Goal: Information Seeking & Learning: Learn about a topic

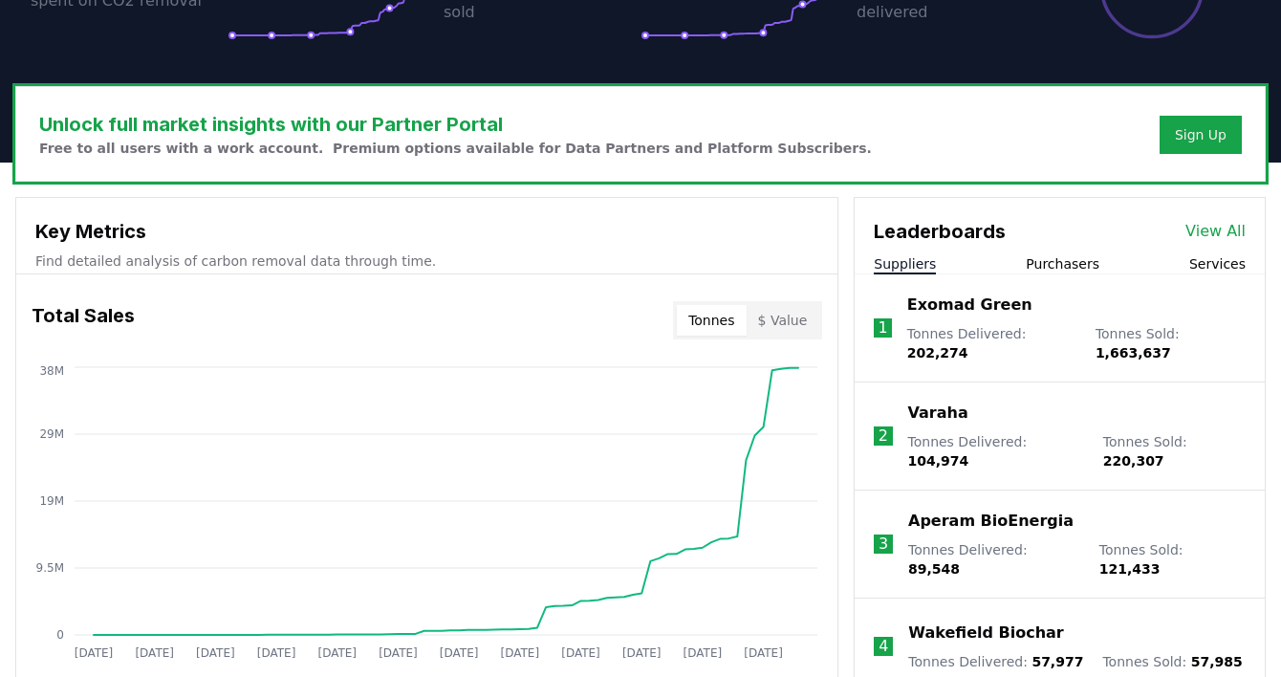
scroll to position [605, 0]
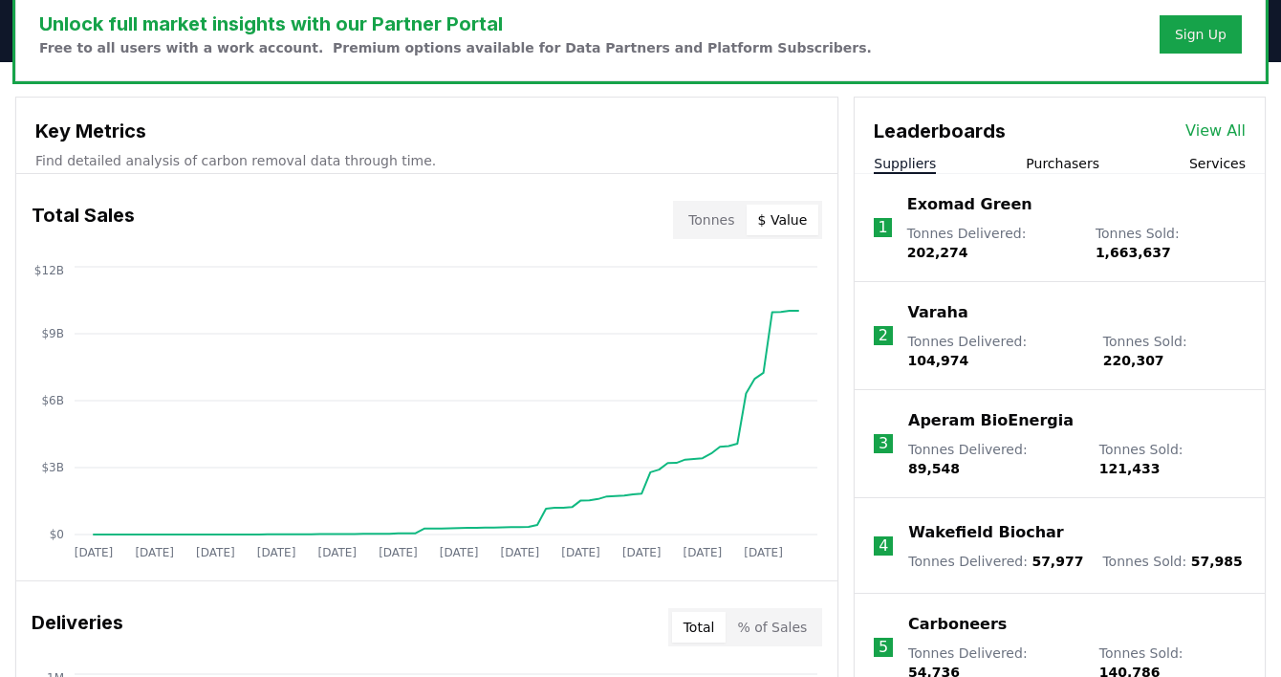
click at [795, 216] on button "$ Value" at bounding box center [783, 220] width 73 height 31
click at [745, 213] on button "Tonnes" at bounding box center [711, 220] width 69 height 31
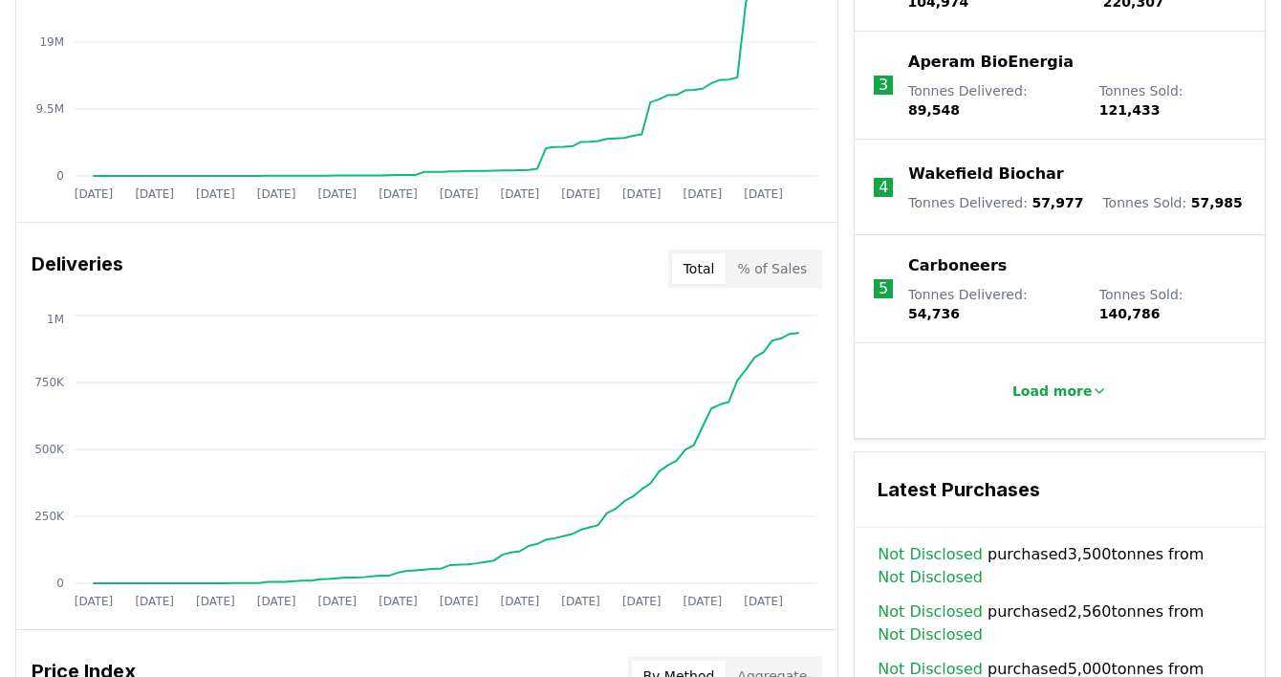
scroll to position [963, 0]
click at [788, 265] on button "% of Sales" at bounding box center [772, 269] width 93 height 31
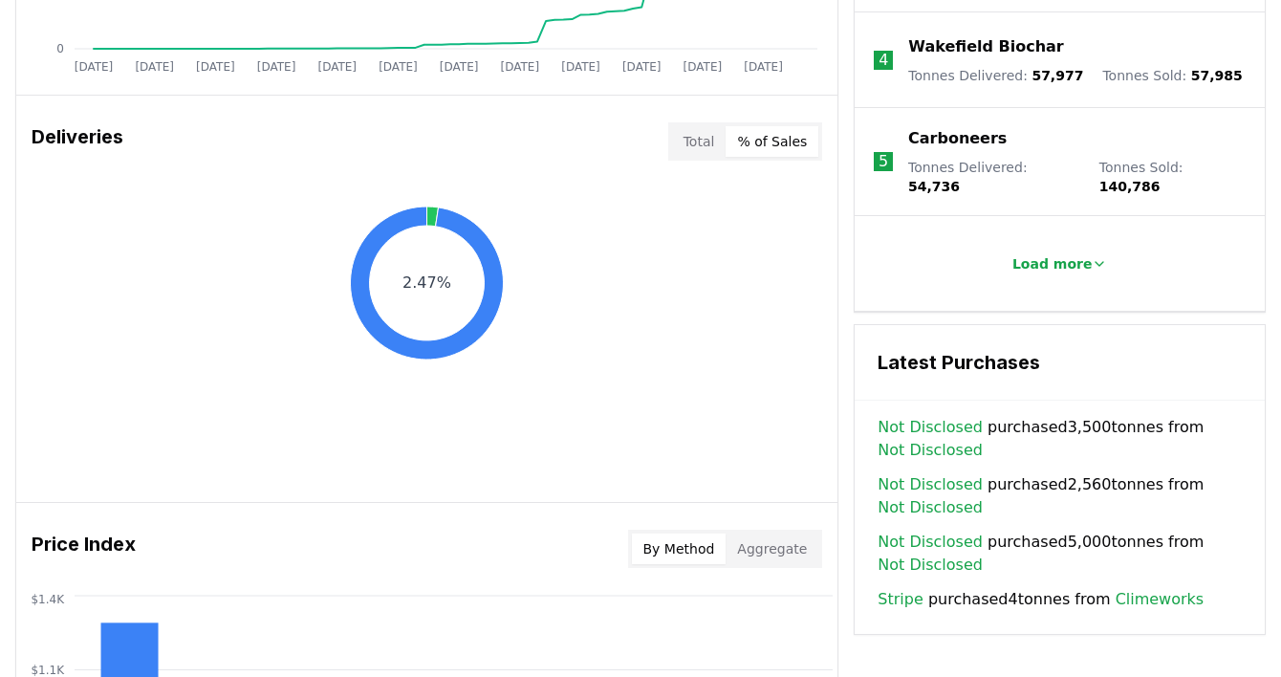
scroll to position [1123, 0]
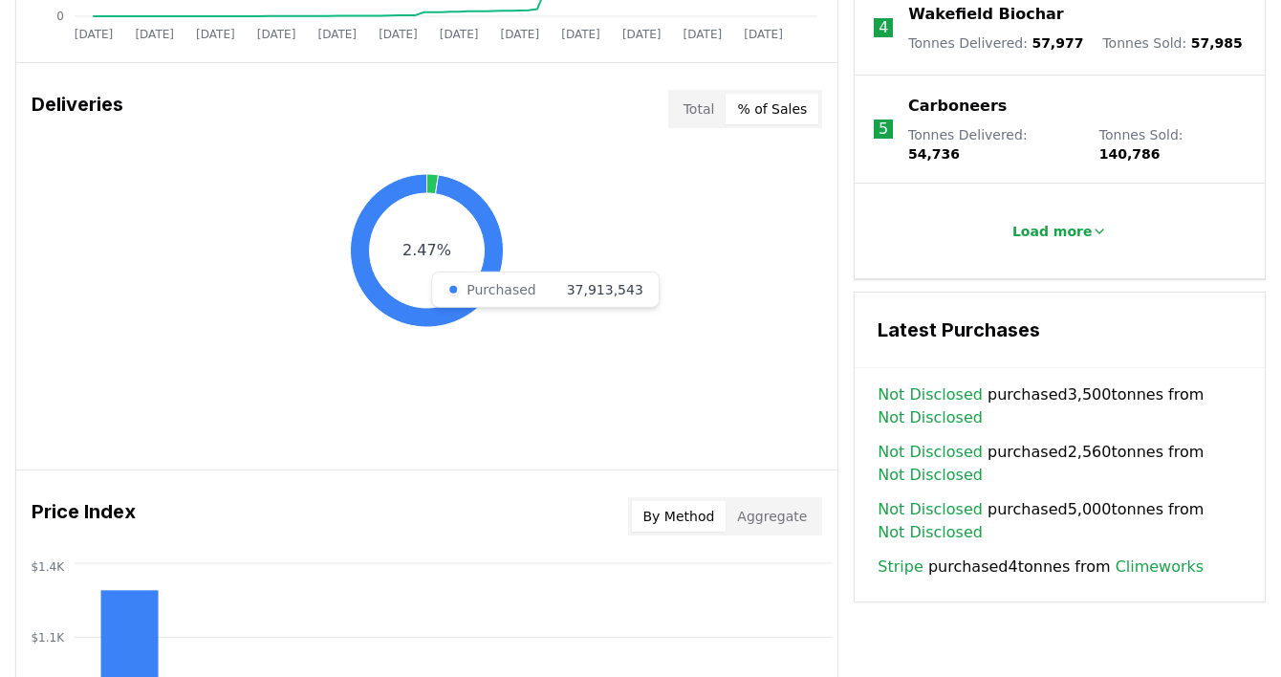
click at [498, 253] on icon at bounding box center [427, 250] width 153 height 153
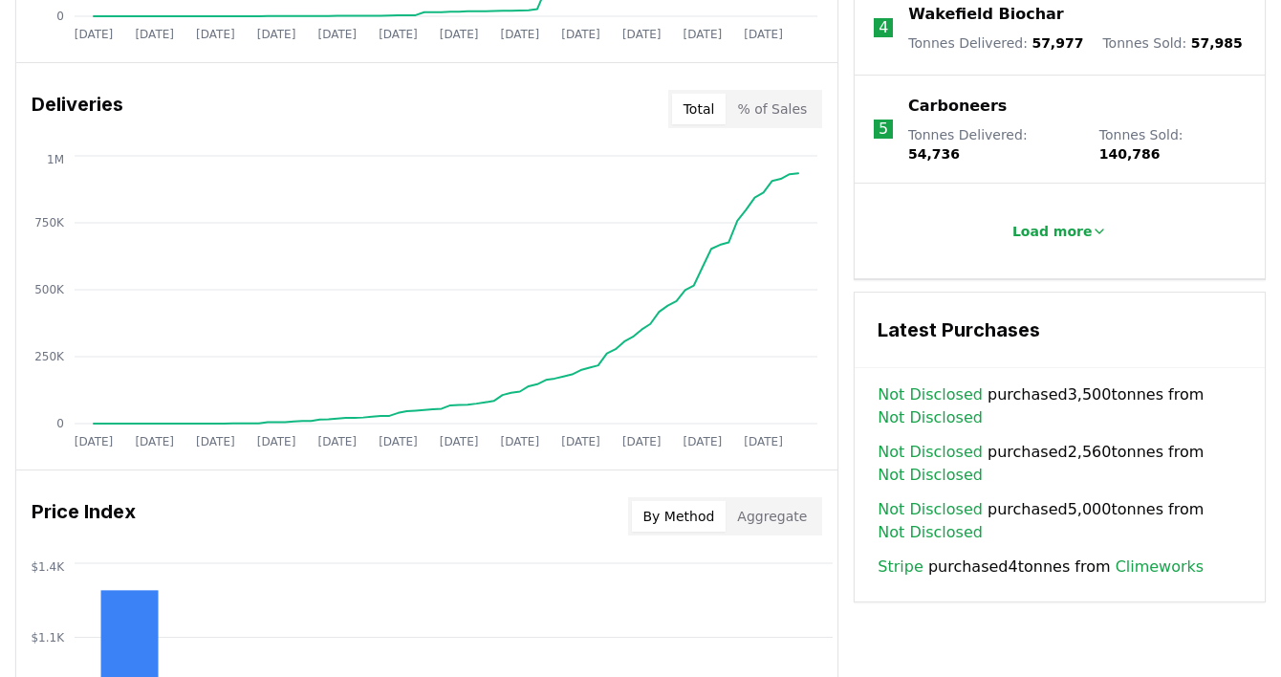
click at [720, 110] on button "Total" at bounding box center [699, 109] width 54 height 31
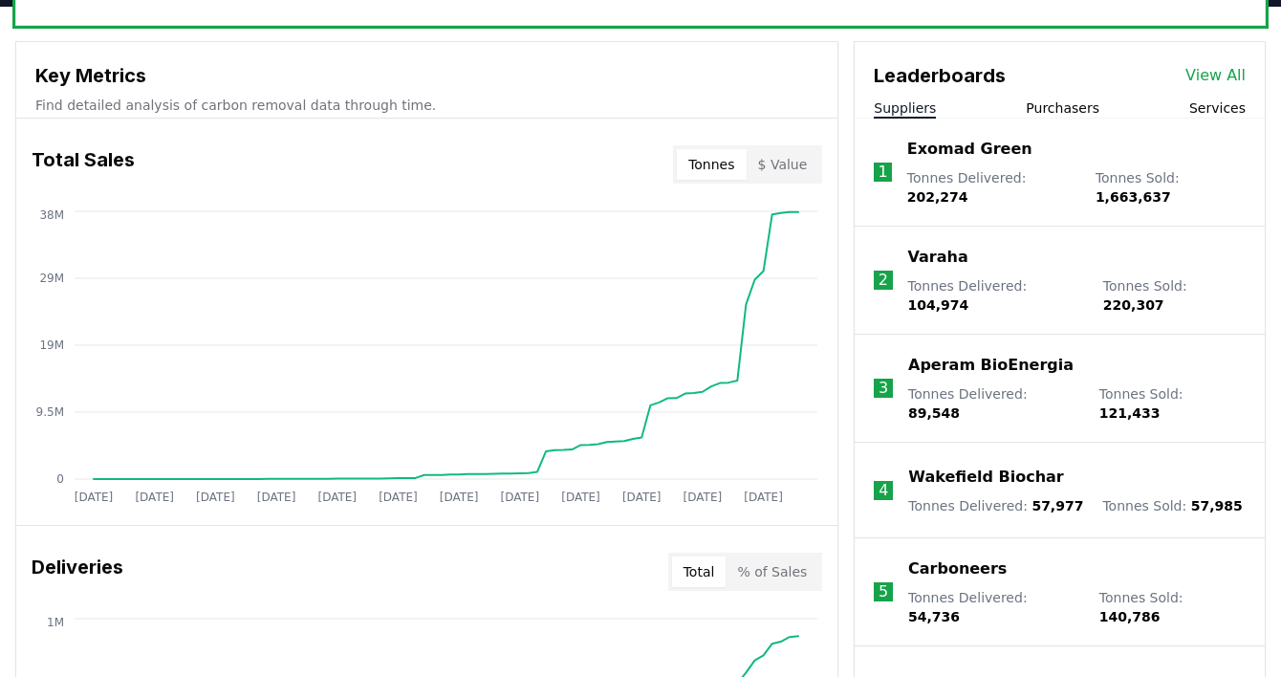
scroll to position [653, 0]
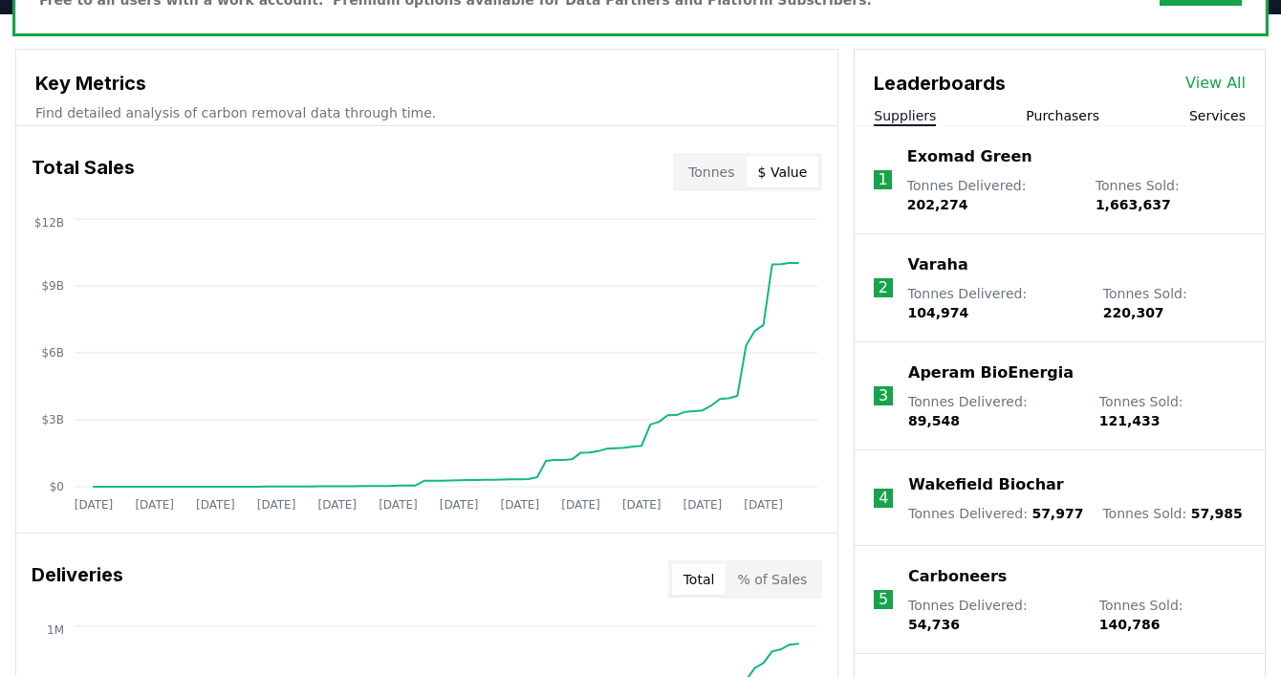
click at [805, 183] on button "$ Value" at bounding box center [783, 172] width 73 height 31
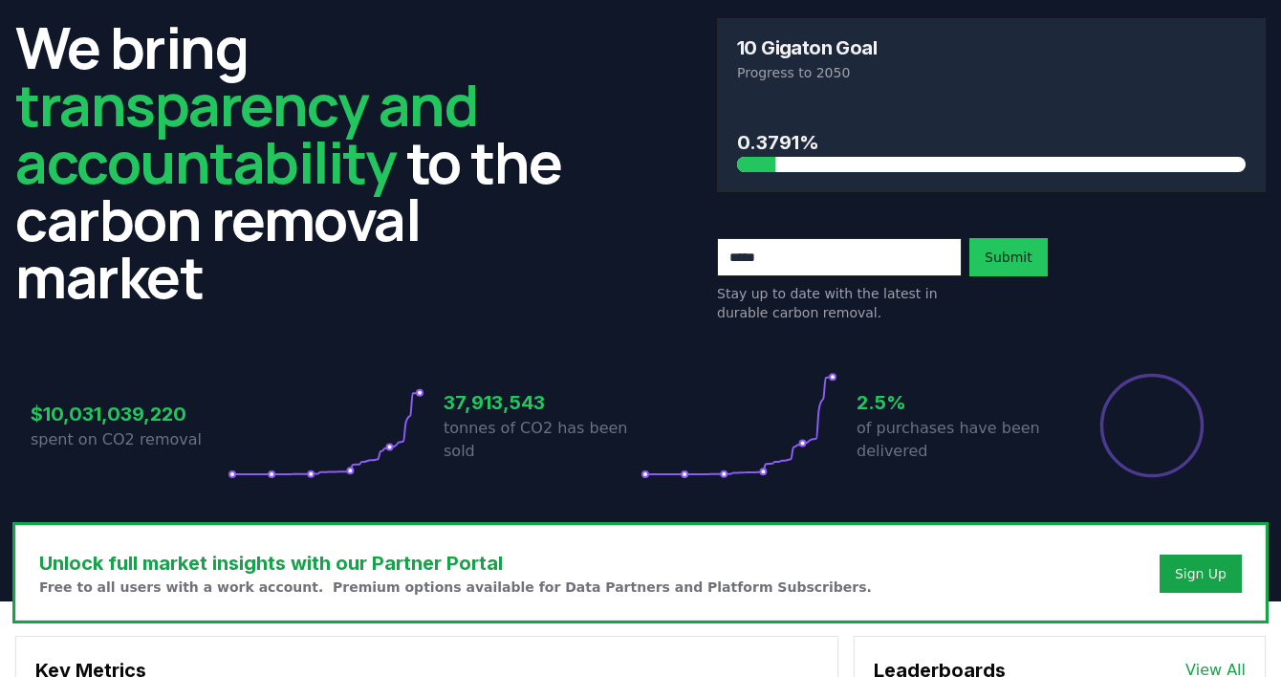
scroll to position [82, 0]
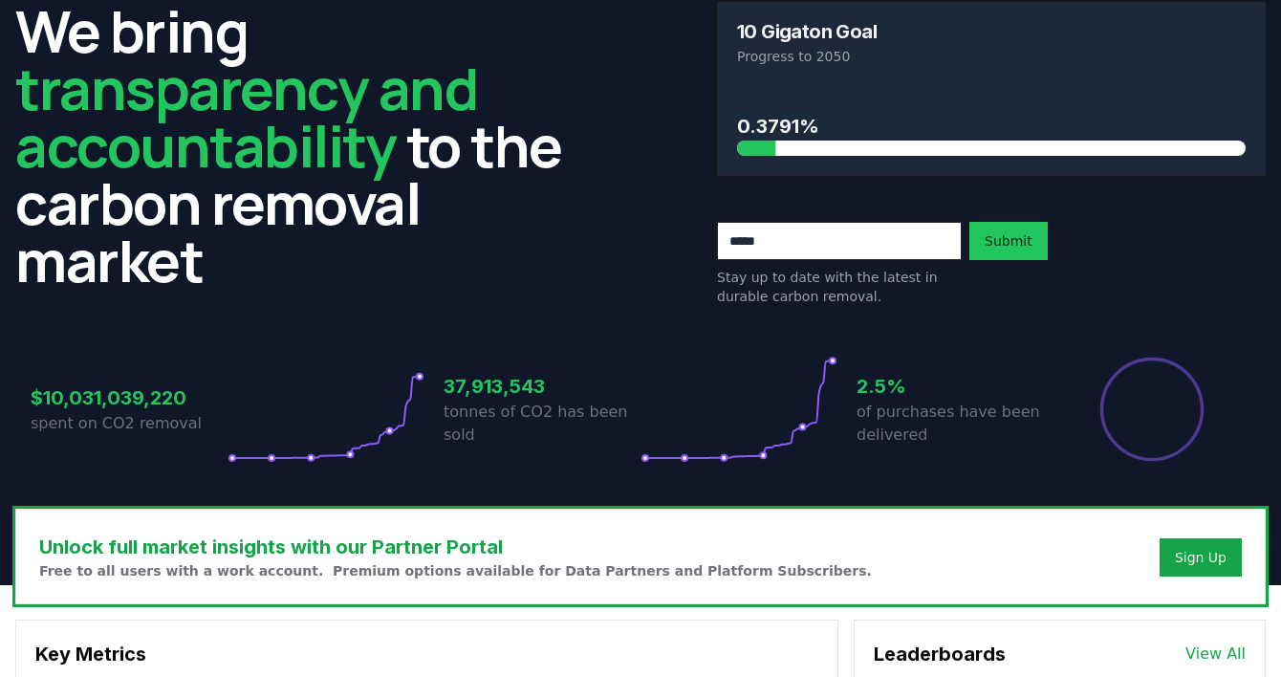
click at [407, 384] on icon at bounding box center [326, 409] width 197 height 107
click at [408, 419] on icon at bounding box center [326, 409] width 197 height 107
click at [385, 425] on icon at bounding box center [326, 409] width 197 height 107
click at [383, 430] on icon at bounding box center [326, 409] width 197 height 107
click at [488, 358] on div "37,913,543 tonnes of CO2 has been sold" at bounding box center [542, 409] width 197 height 107
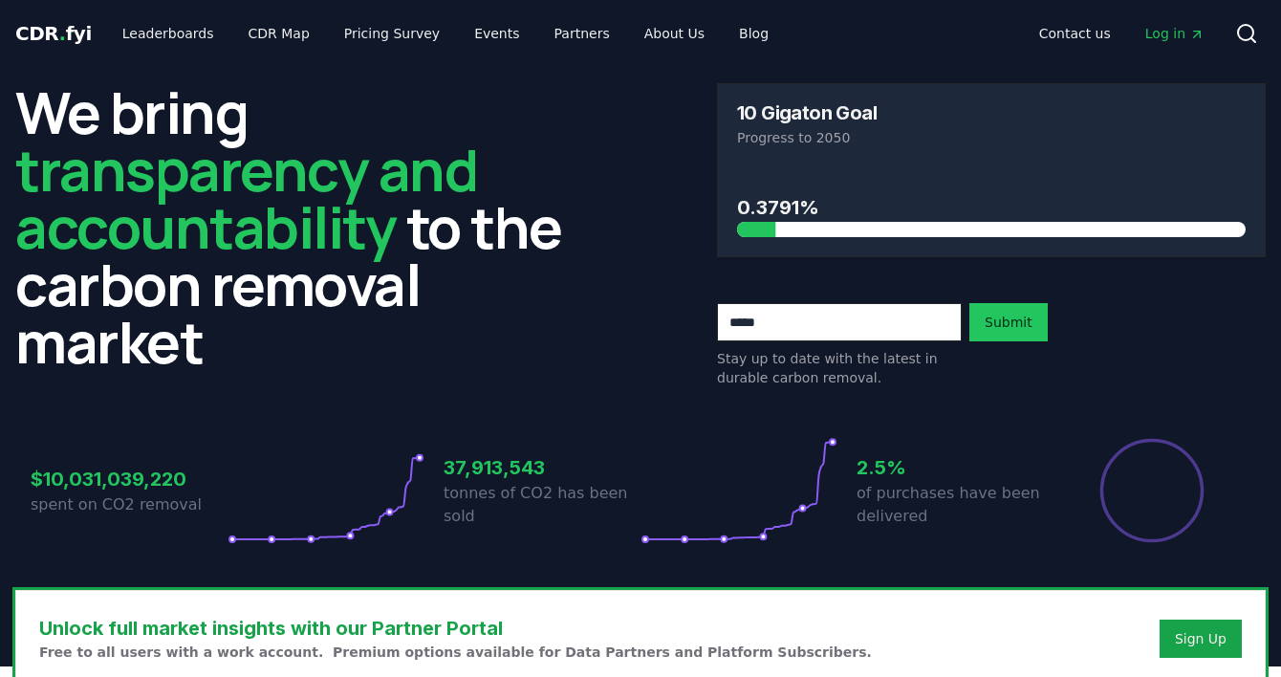
scroll to position [0, 0]
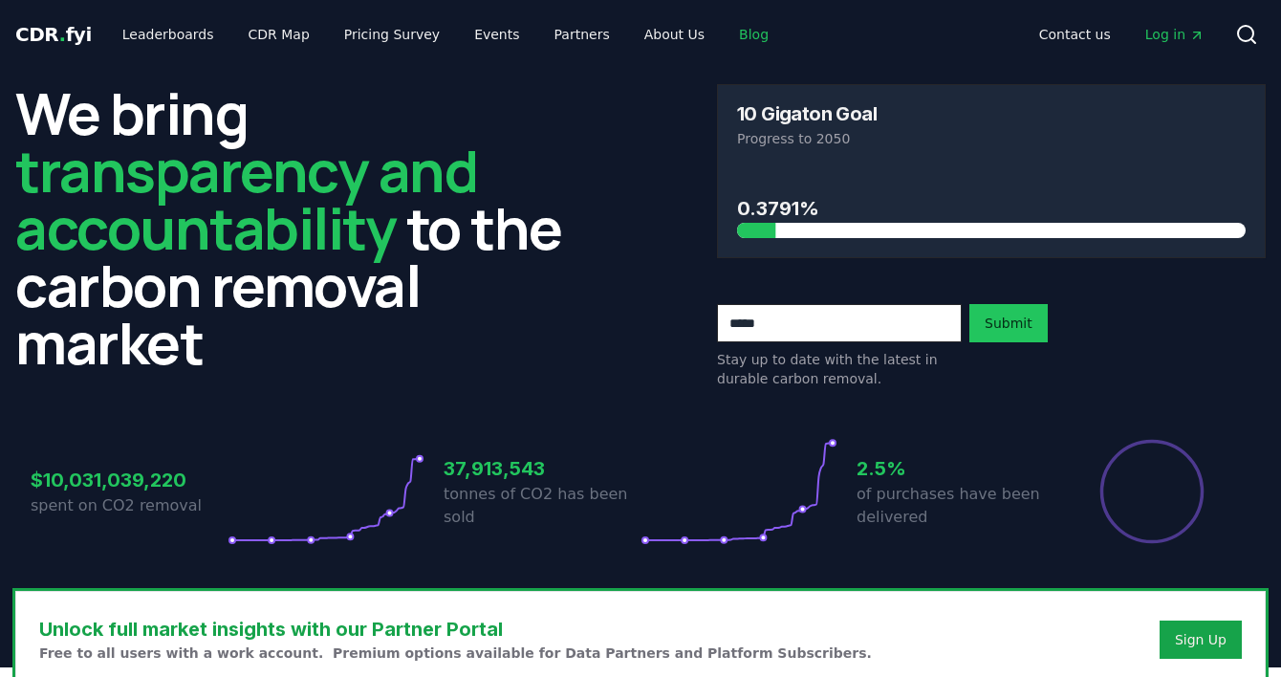
click at [735, 40] on link "Blog" at bounding box center [754, 34] width 60 height 34
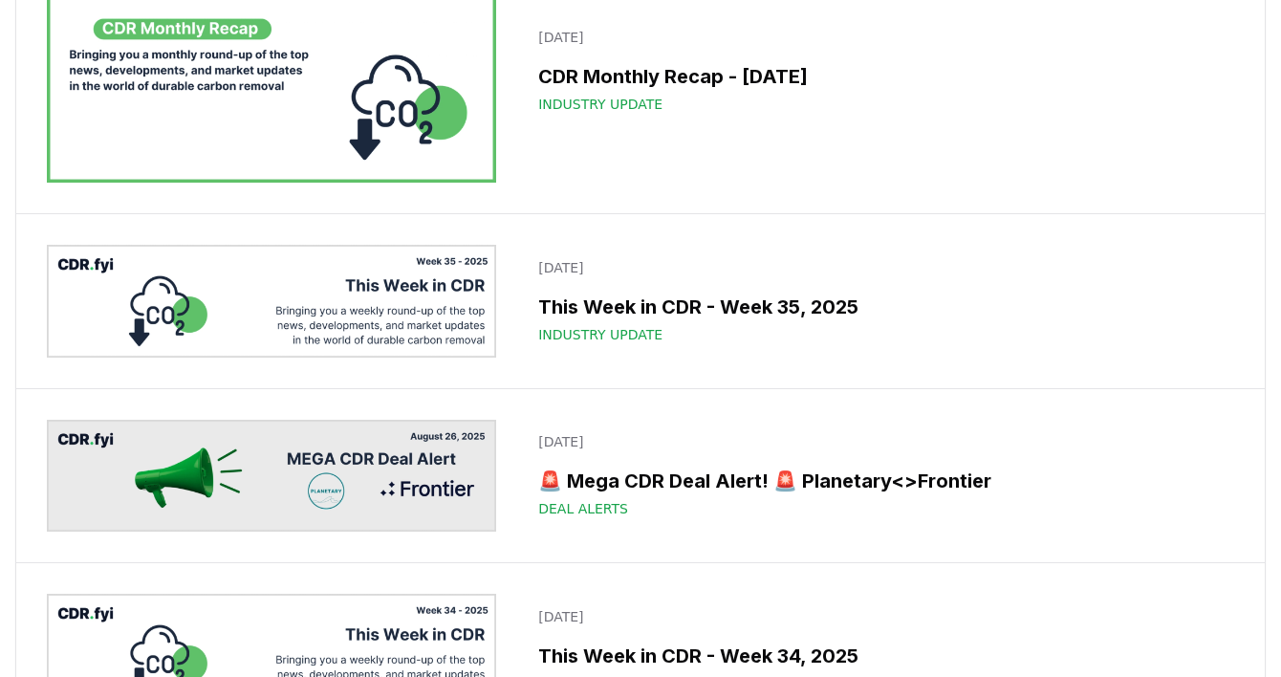
scroll to position [1760, 0]
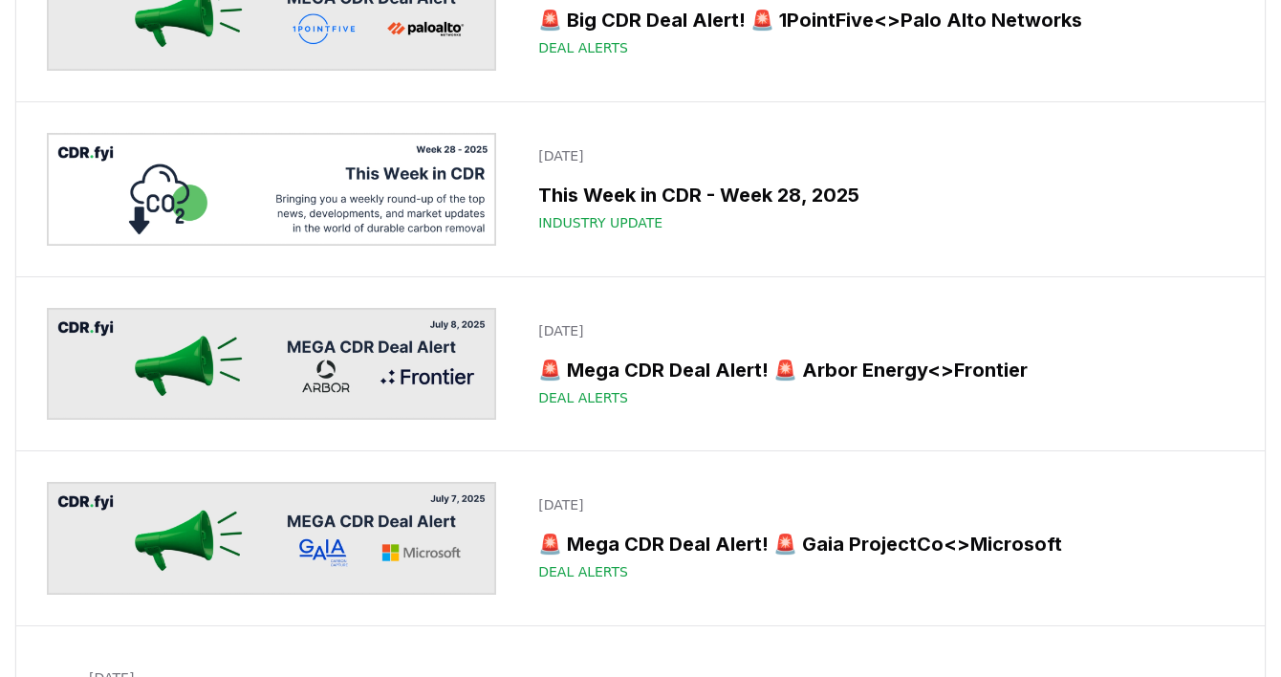
scroll to position [3954, 0]
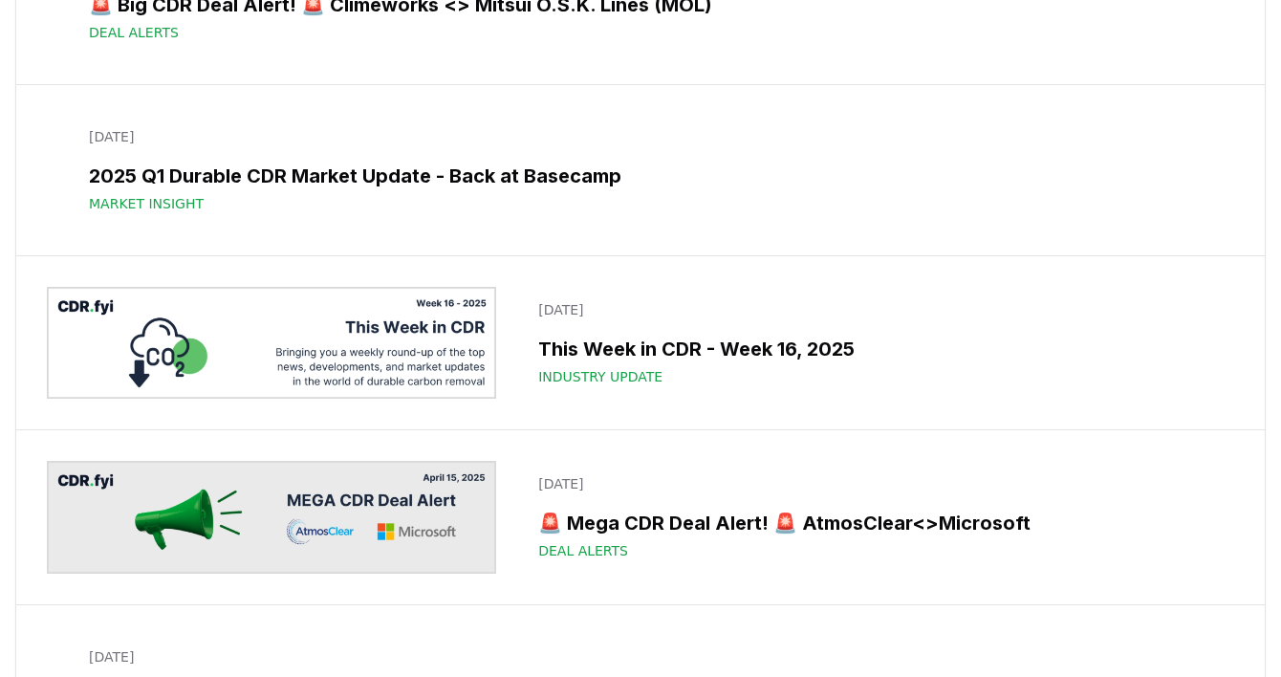
scroll to position [9331, 0]
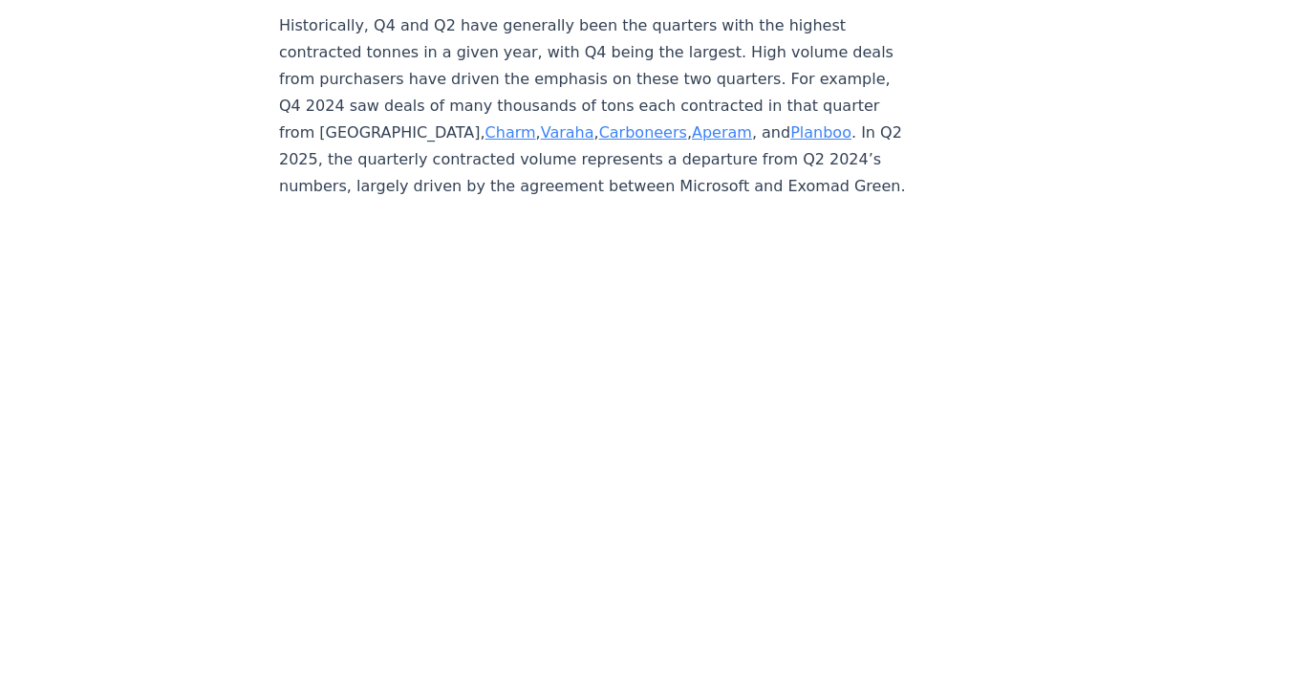
scroll to position [5547, 0]
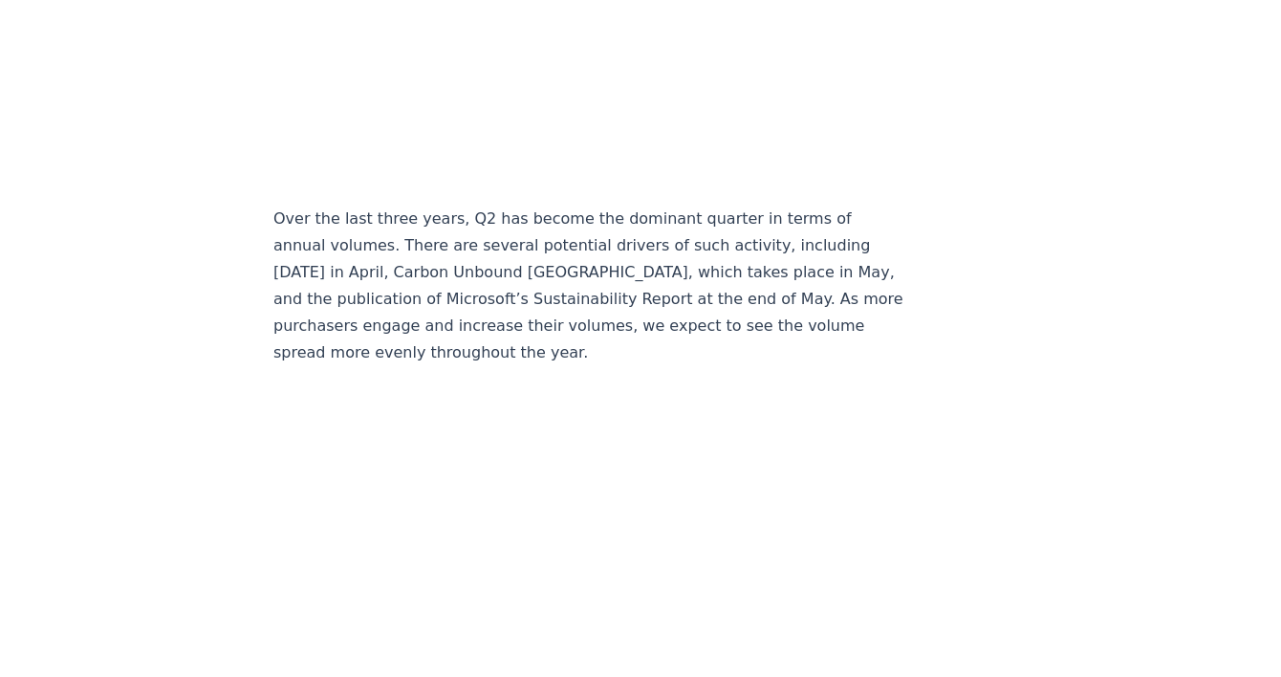
scroll to position [3546, 0]
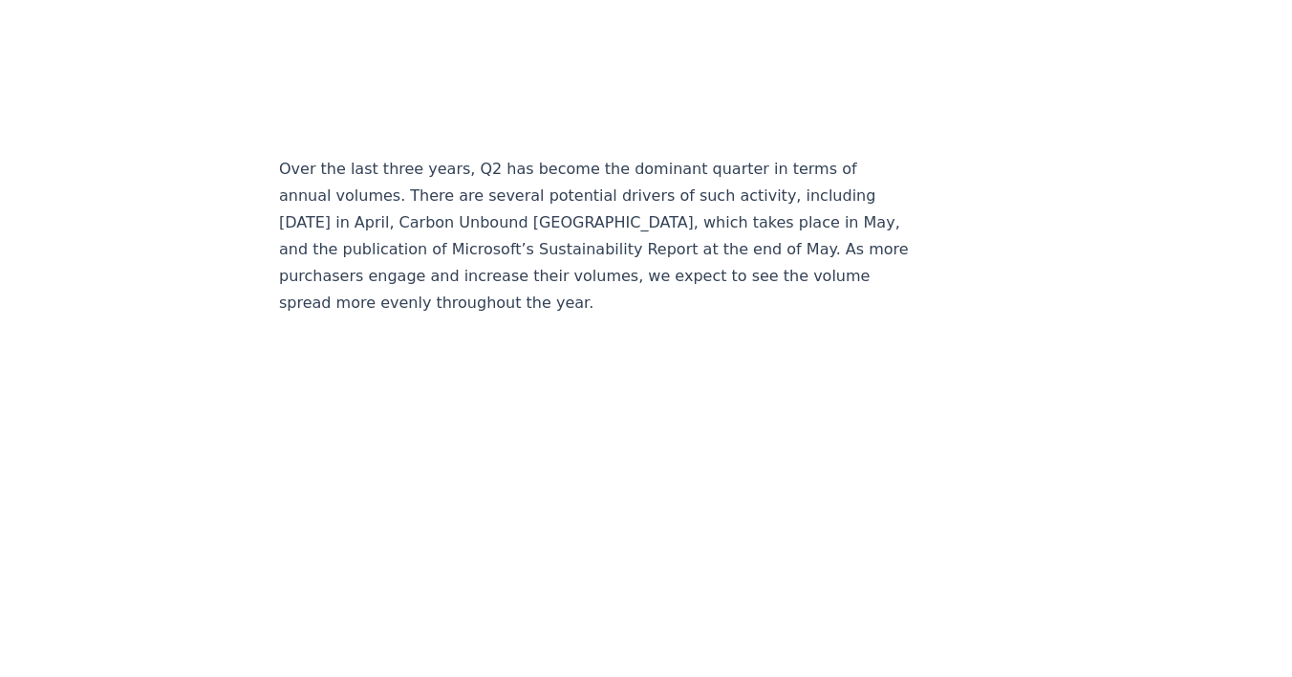
scroll to position [3598, 0]
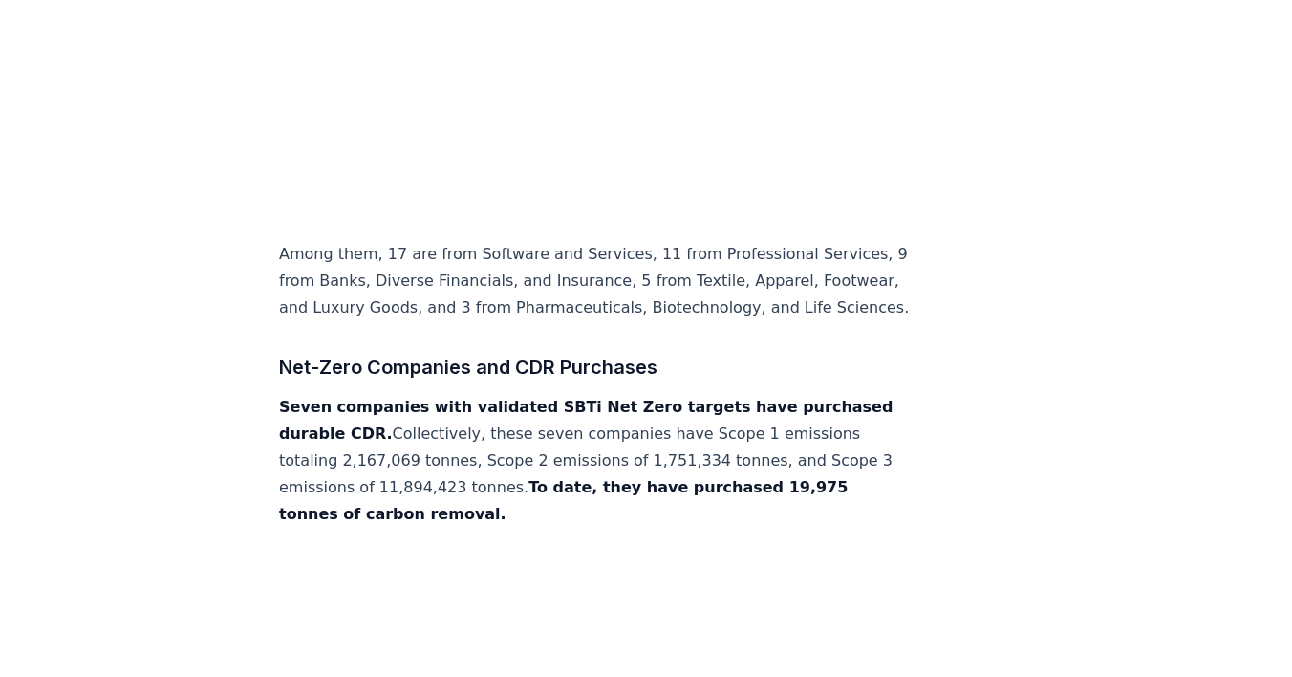
scroll to position [2201, 0]
